Goal: Navigation & Orientation: Find specific page/section

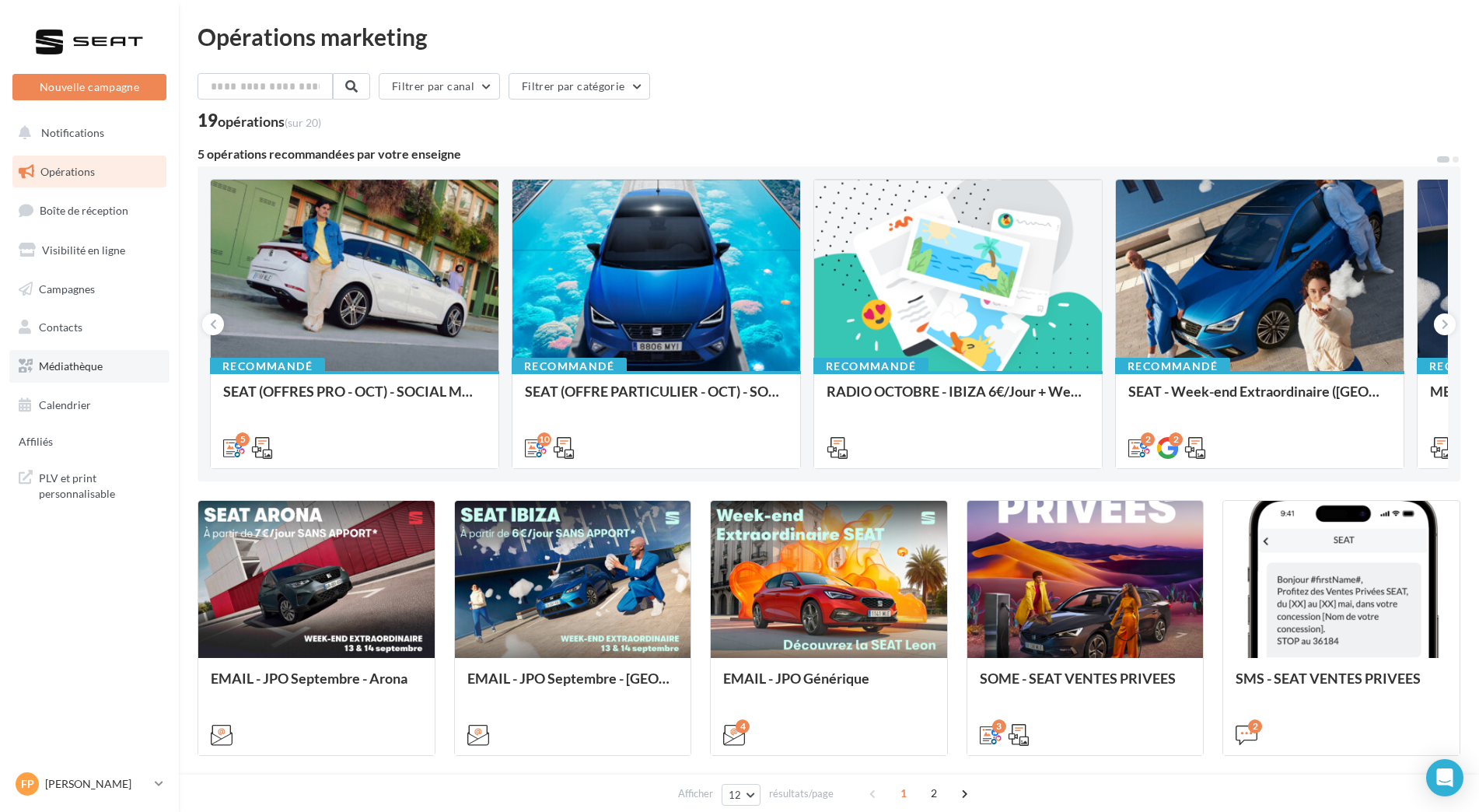
click at [101, 359] on span "Médiathèque" at bounding box center [71, 366] width 64 height 14
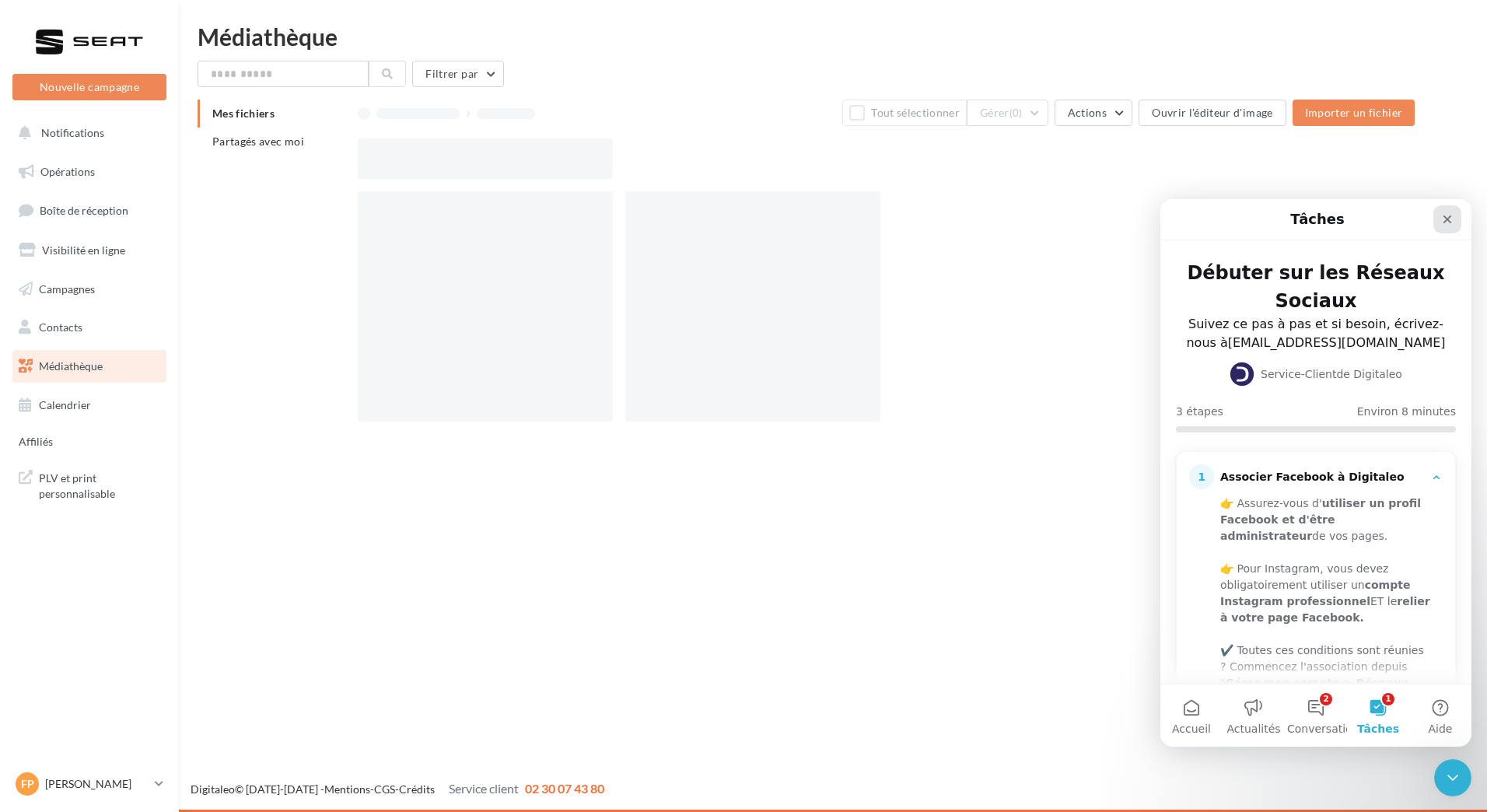
click at [1448, 226] on div "Fermer" at bounding box center [1447, 219] width 28 height 28
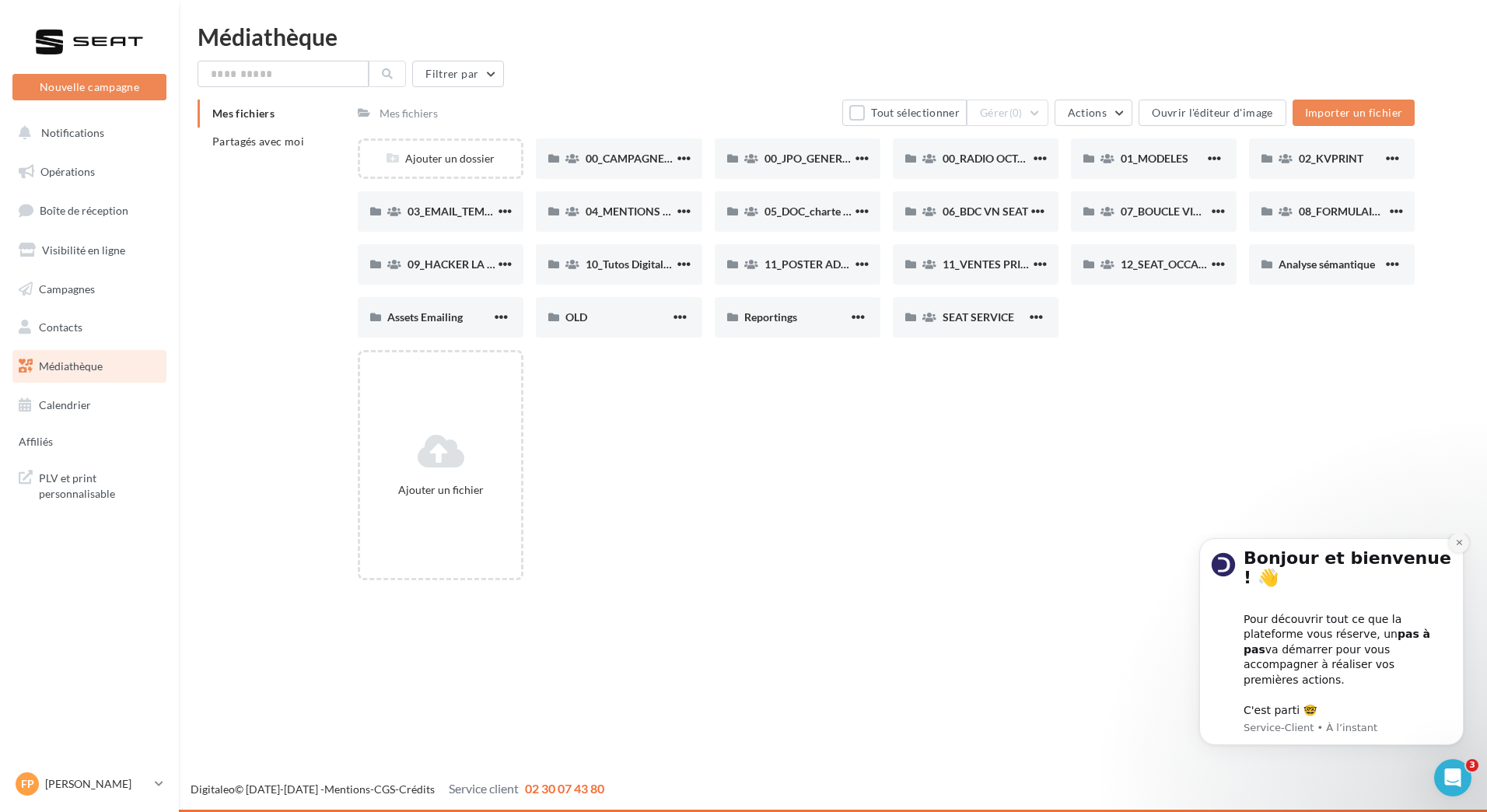
click at [1463, 547] on icon "Dismiss notification" at bounding box center [1459, 542] width 9 height 9
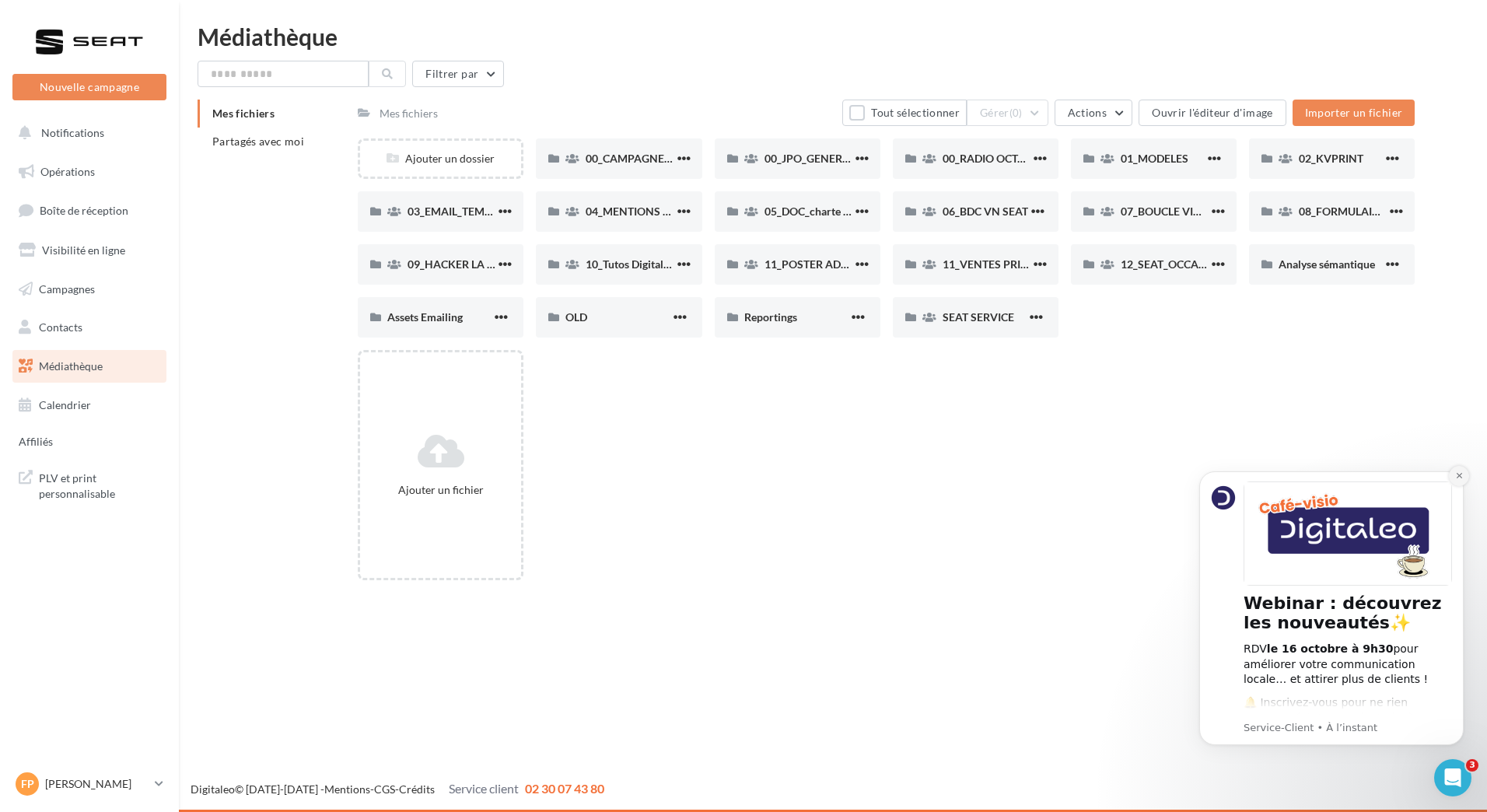
click at [1466, 481] on button "Dismiss notification" at bounding box center [1459, 475] width 20 height 20
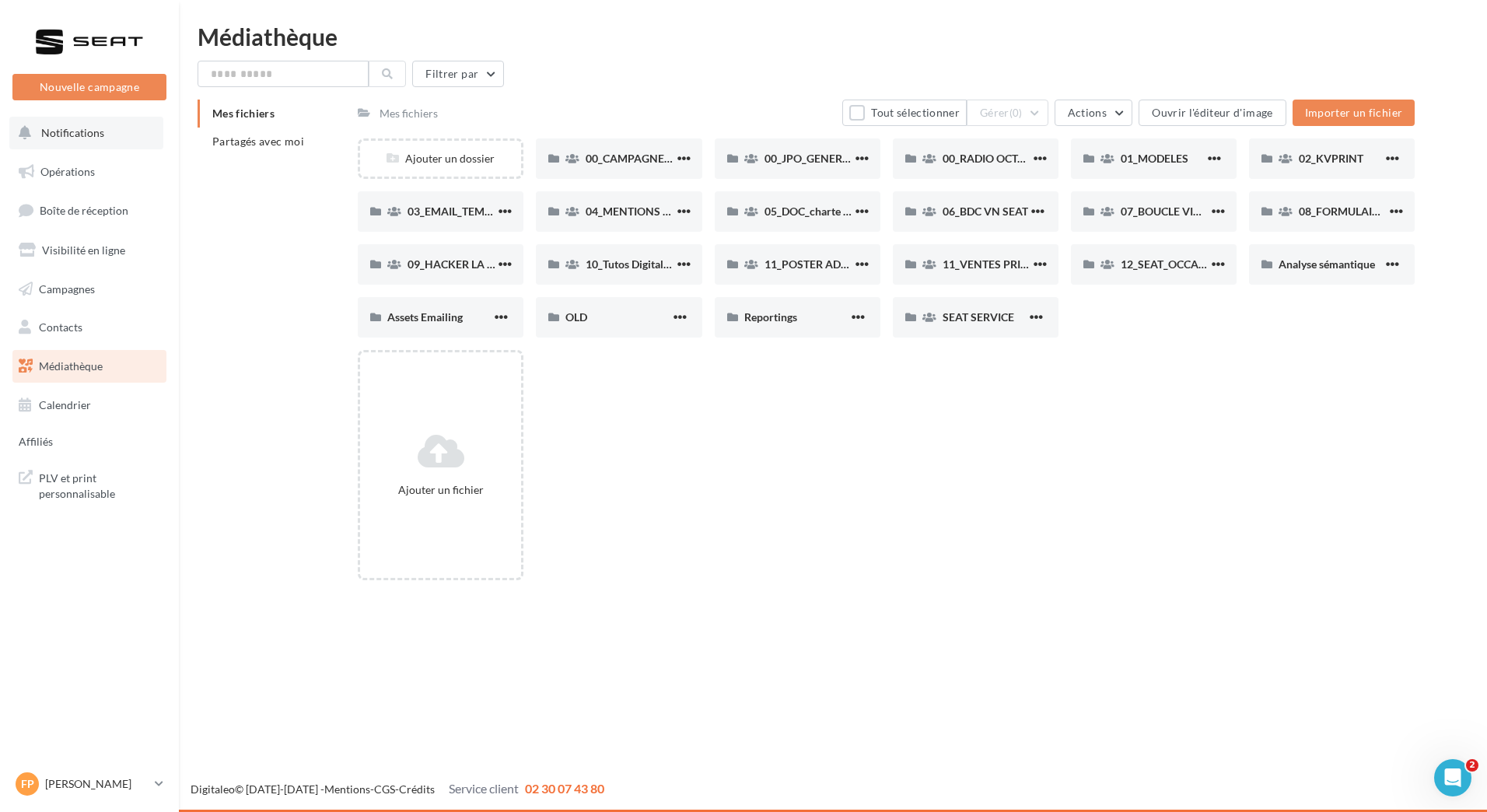
click at [28, 128] on icon at bounding box center [25, 133] width 14 height 20
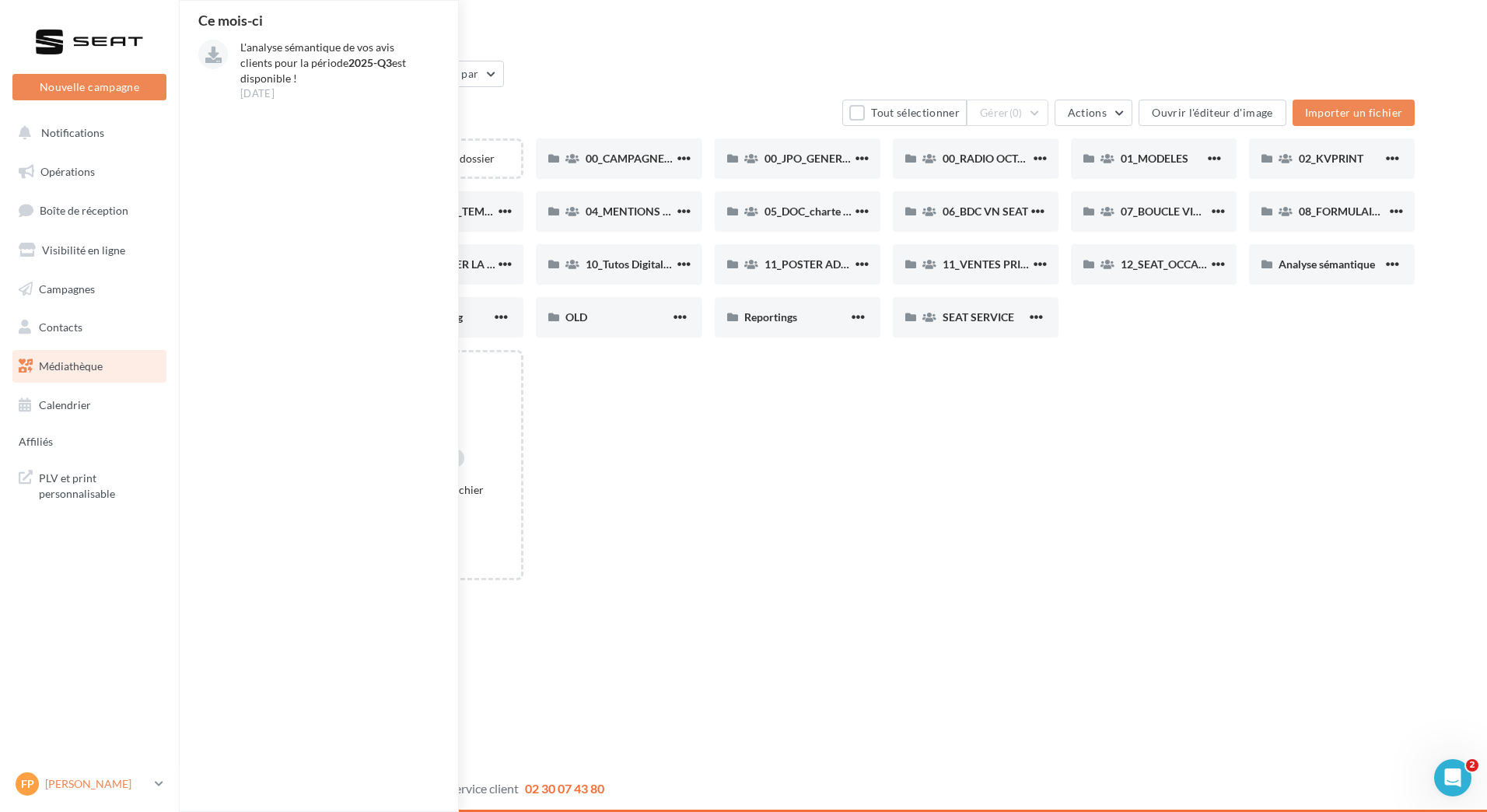
click at [132, 793] on div "FP Francois Pernia francois.perniauserseat" at bounding box center [81, 784] width 133 height 23
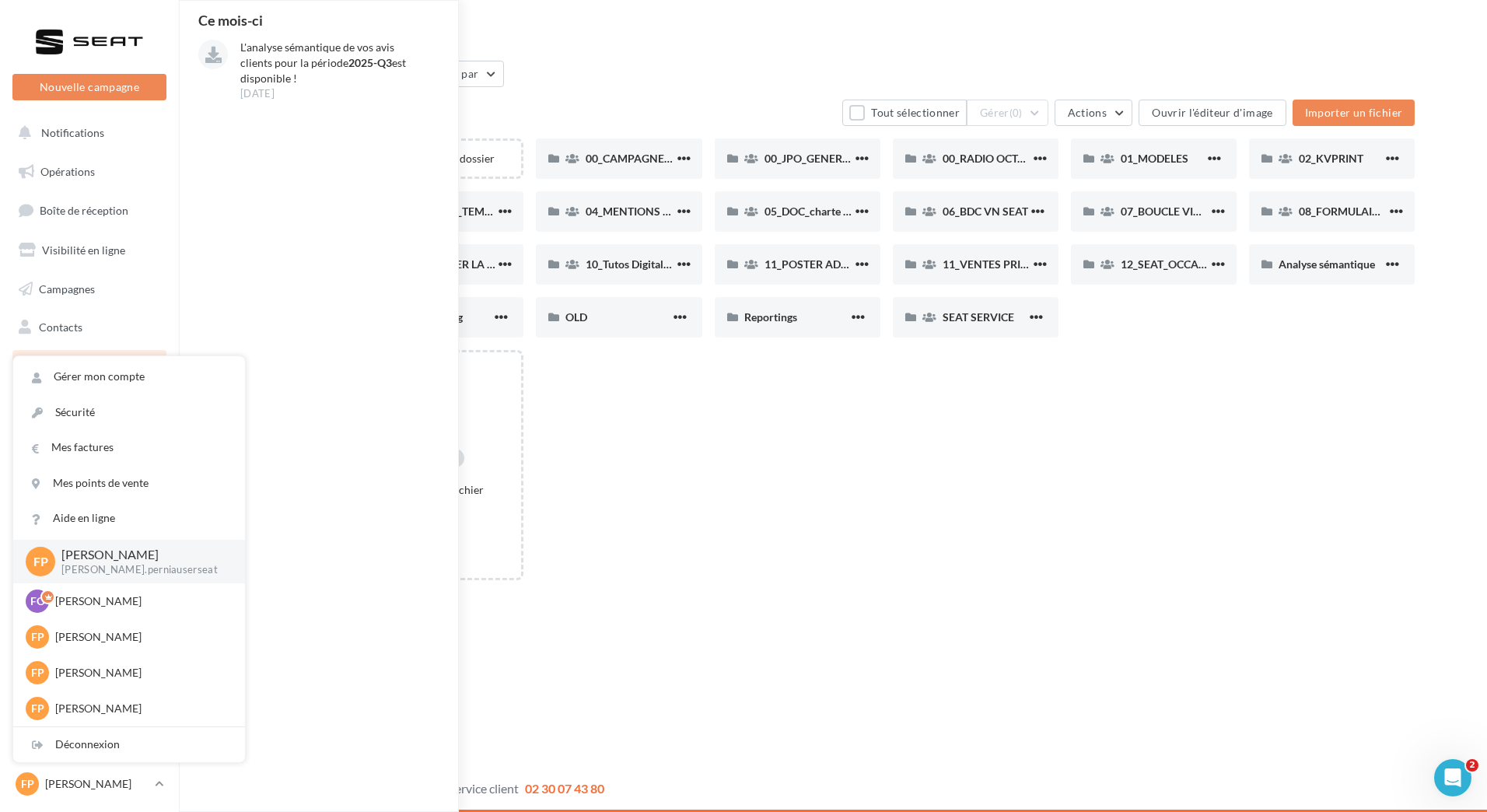
click at [103, 543] on div "FP Francois Pernia francois.perniauserseat" at bounding box center [129, 562] width 231 height 45
click at [105, 554] on p "[PERSON_NAME]" at bounding box center [140, 555] width 159 height 17
click at [80, 42] on div at bounding box center [89, 42] width 125 height 39
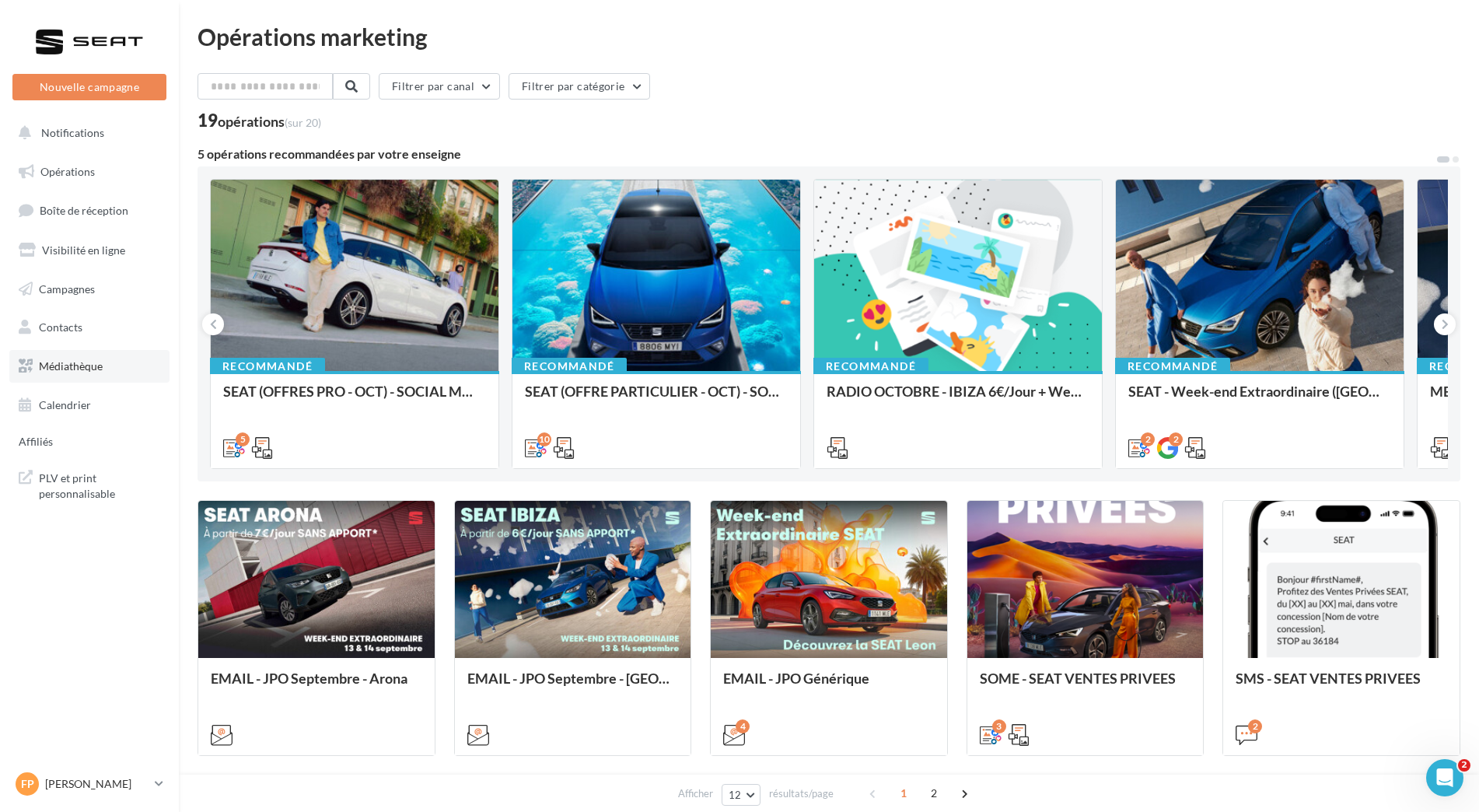
click at [84, 368] on span "Médiathèque" at bounding box center [71, 366] width 64 height 14
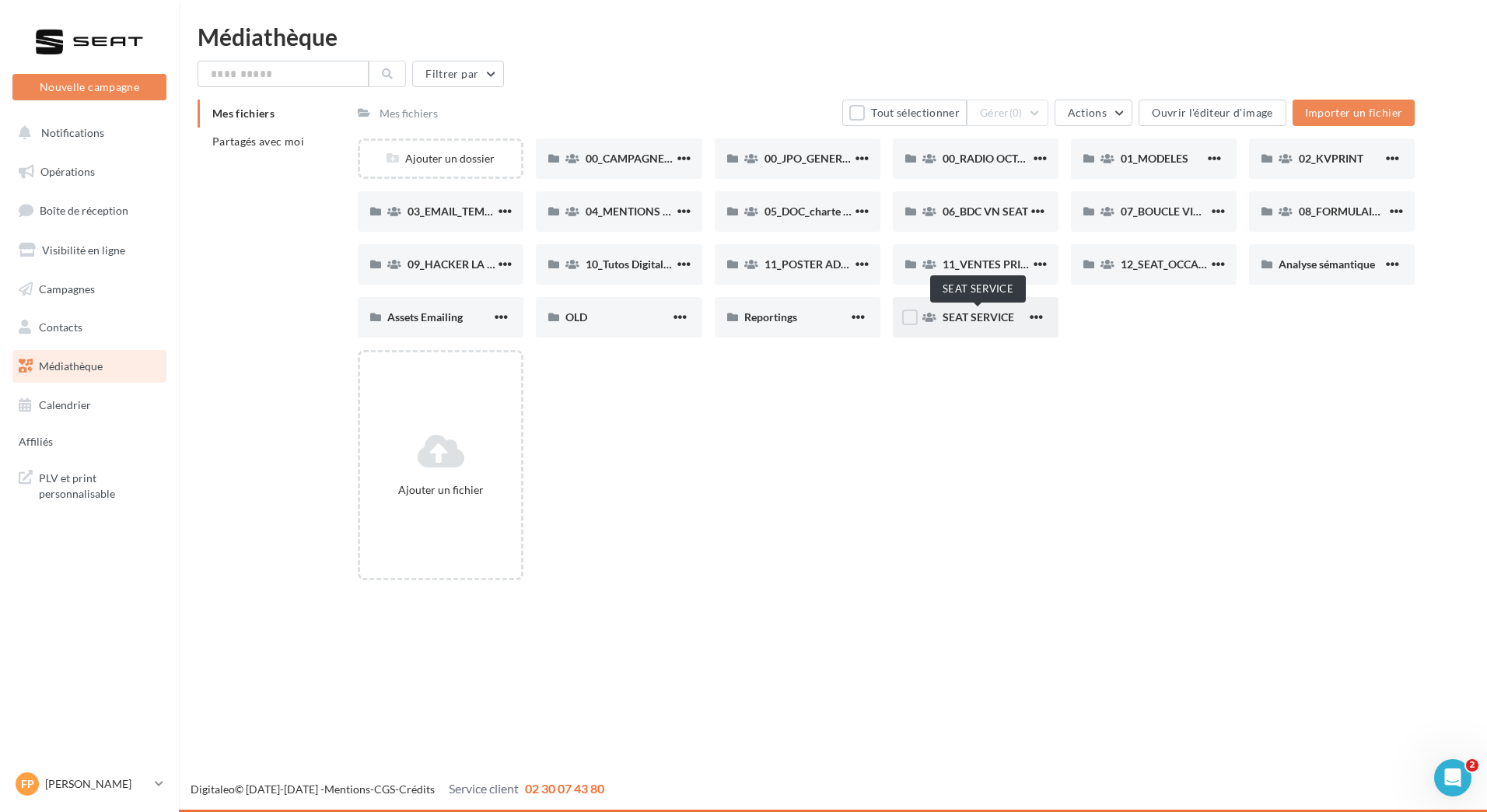
click at [975, 319] on span "SEAT SERVICE" at bounding box center [979, 317] width 72 height 14
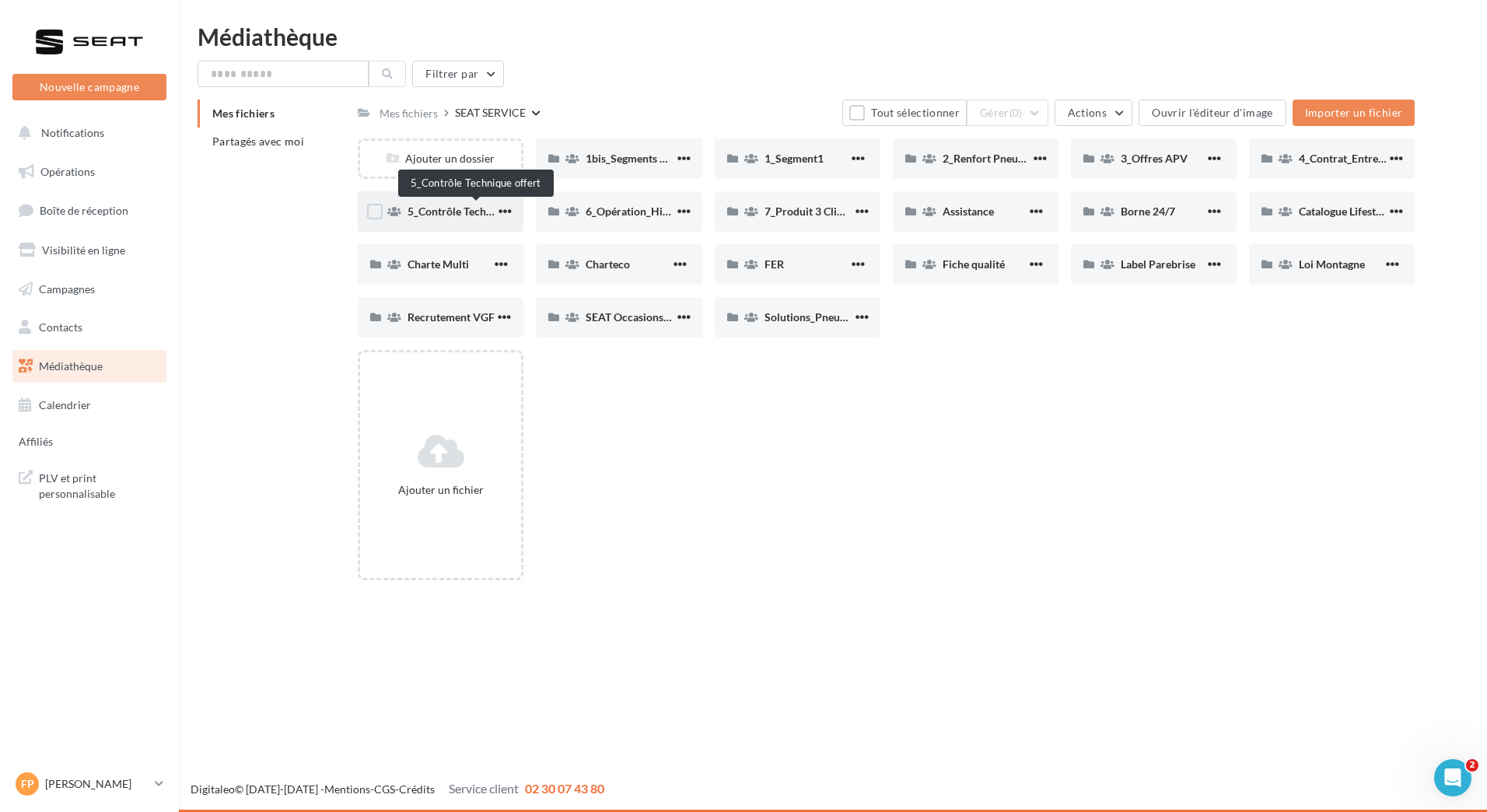
click at [452, 215] on span "5_Contrôle Technique offert" at bounding box center [475, 211] width 137 height 14
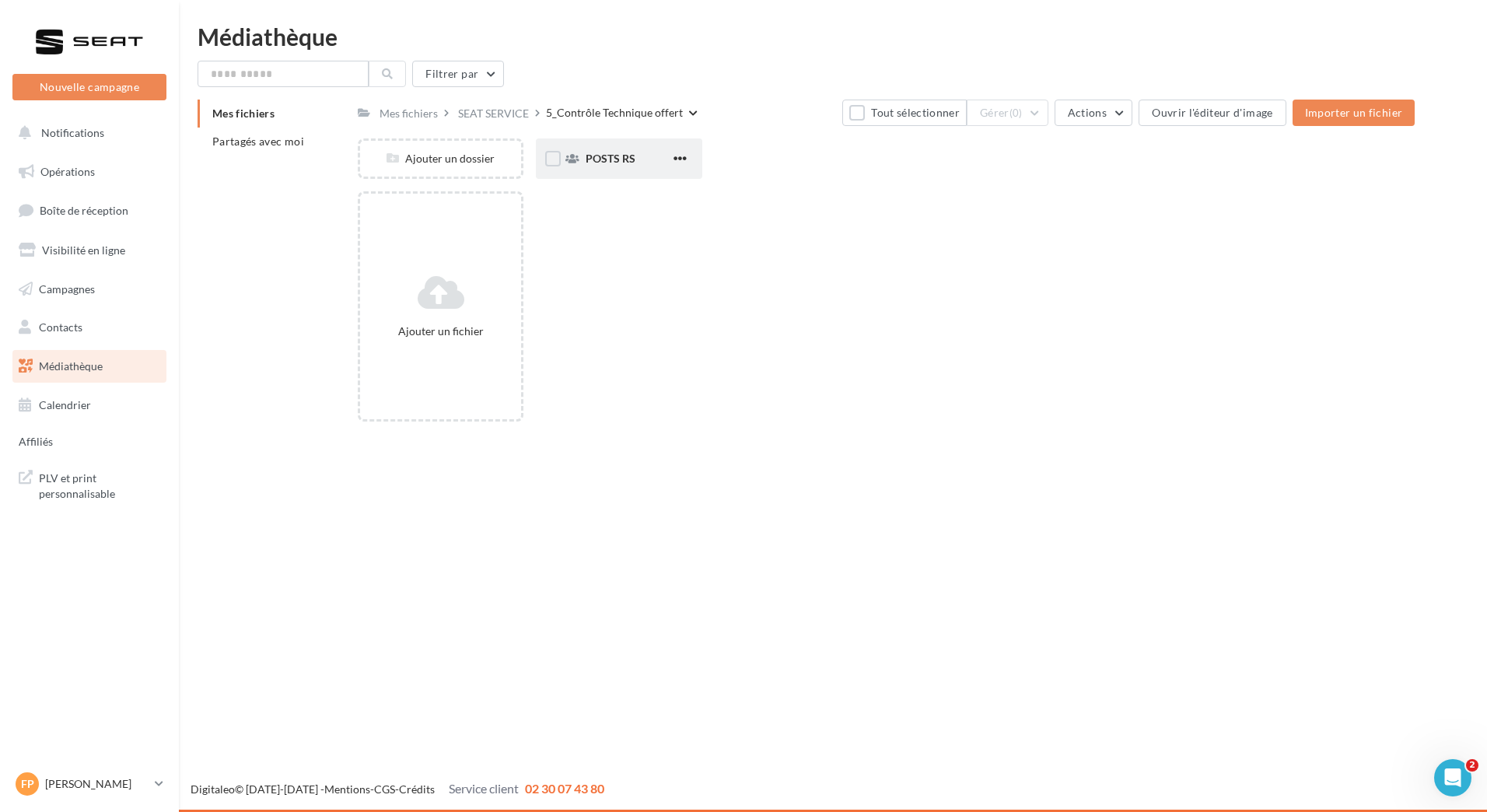
click at [592, 151] on div "POSTS RS" at bounding box center [627, 159] width 84 height 15
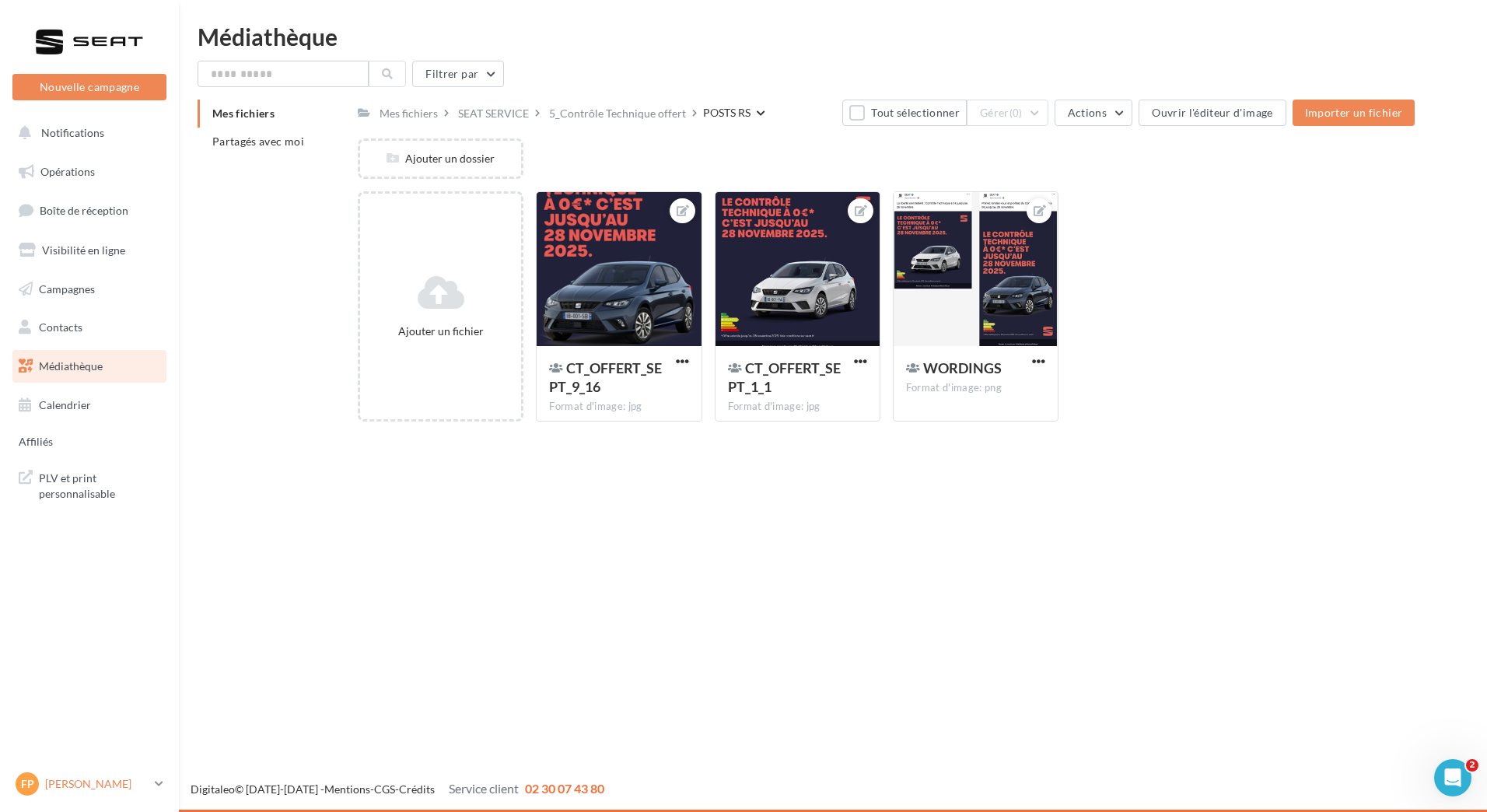
click at [94, 797] on link "FP Francois Pernia francois.perniauserseat" at bounding box center [89, 784] width 154 height 30
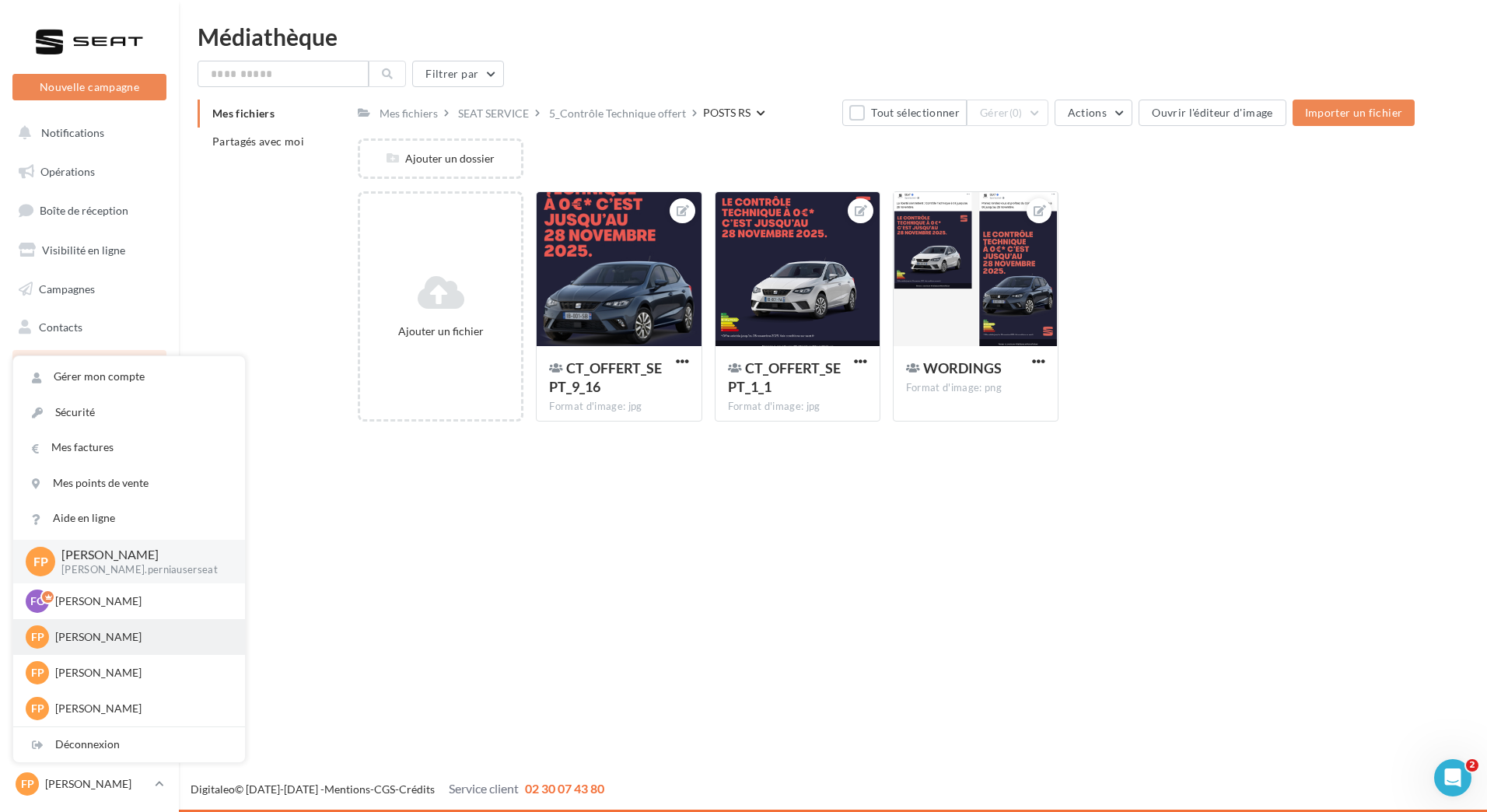
click at [77, 632] on p "[PERSON_NAME]" at bounding box center [140, 637] width 171 height 15
